Goal: Information Seeking & Learning: Learn about a topic

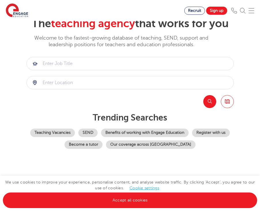
scroll to position [39, 0]
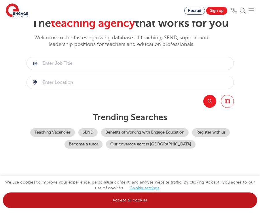
click at [151, 199] on link "Accept all cookies" at bounding box center [130, 200] width 255 height 16
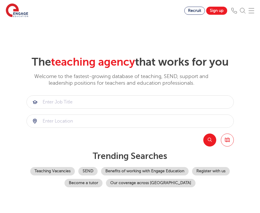
scroll to position [0, 0]
click at [193, 11] on span "Recruit" at bounding box center [194, 10] width 13 height 4
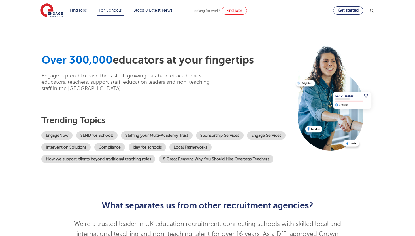
click at [260, 14] on link "Get started" at bounding box center [348, 10] width 30 height 8
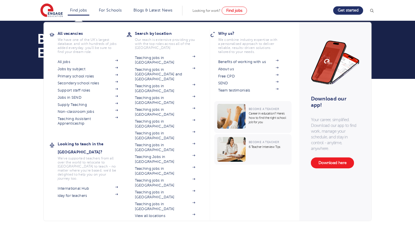
click at [75, 8] on link "Find jobs" at bounding box center [78, 10] width 17 height 4
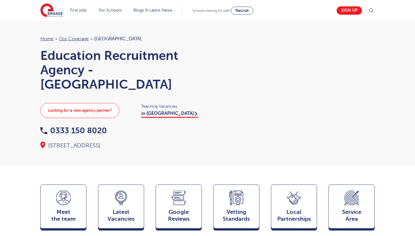
click at [112, 110] on link "Looking for a new agency partner?" at bounding box center [79, 110] width 79 height 15
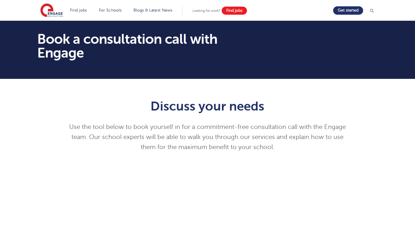
click at [237, 9] on span "Find jobs" at bounding box center [234, 10] width 16 height 4
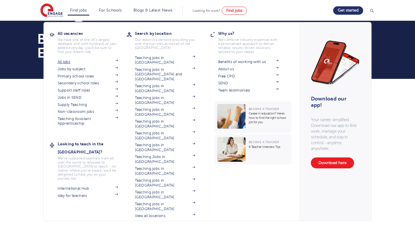
click at [58, 64] on link "All jobs" at bounding box center [88, 62] width 61 height 5
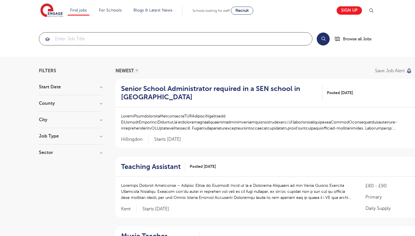
click at [141, 39] on input "search" at bounding box center [175, 39] width 273 height 13
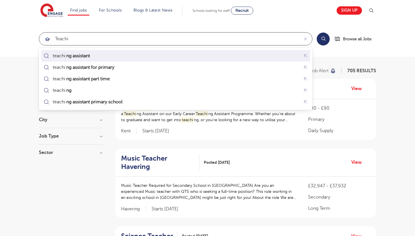
click at [107, 55] on div "teachi ng assistant" at bounding box center [175, 56] width 267 height 9
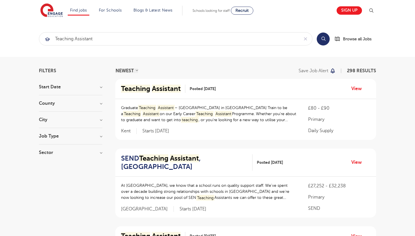
click at [101, 119] on h3 "City" at bounding box center [70, 120] width 63 height 5
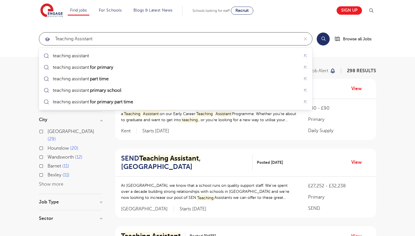
click at [240, 39] on input "teaching assistant" at bounding box center [169, 39] width 260 height 13
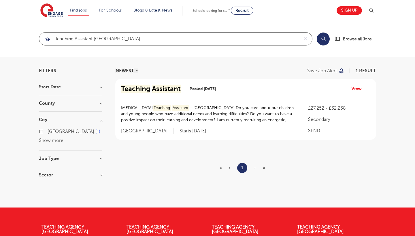
type input "teaching assistant london"
click button "Submit" at bounding box center [0, 0] width 0 height 0
click at [78, 99] on section "Start Date October 1 Show more County Southwark 1 Show more City Southwark 1 Sh…" at bounding box center [70, 134] width 63 height 99
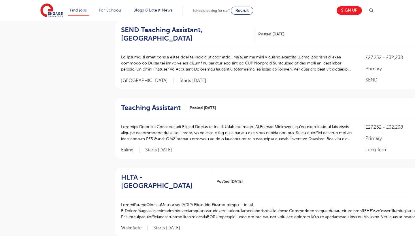
scroll to position [506, 0]
